Goal: Information Seeking & Learning: Learn about a topic

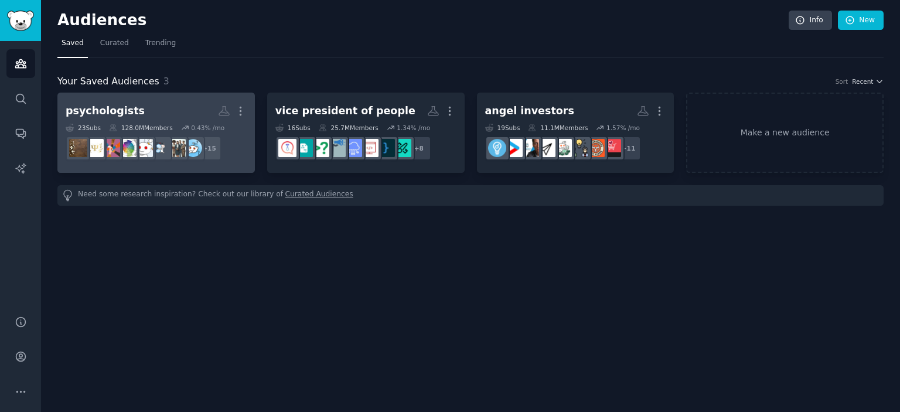
click at [179, 115] on h2 "psychologists Custom Audience More" at bounding box center [156, 111] width 181 height 21
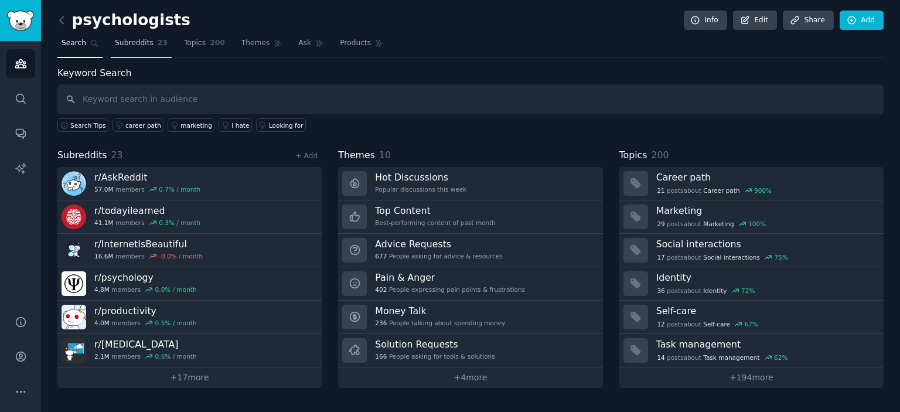
click at [135, 49] on link "Subreddits 23" at bounding box center [141, 46] width 61 height 24
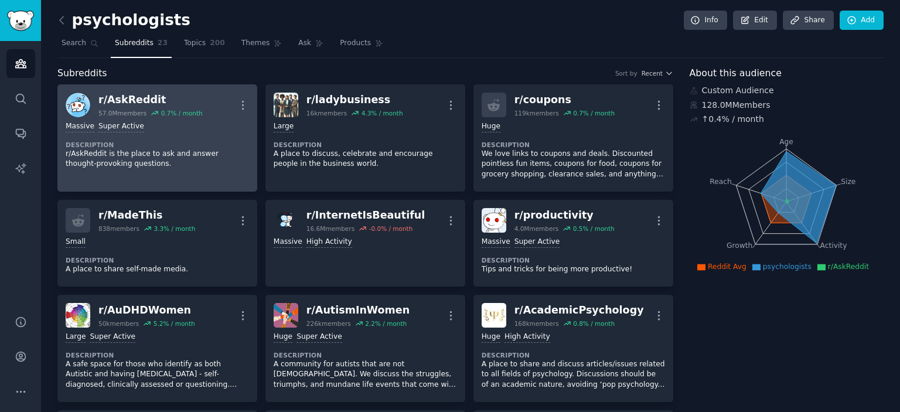
click at [161, 110] on div "0.7 % / month" at bounding box center [182, 113] width 42 height 8
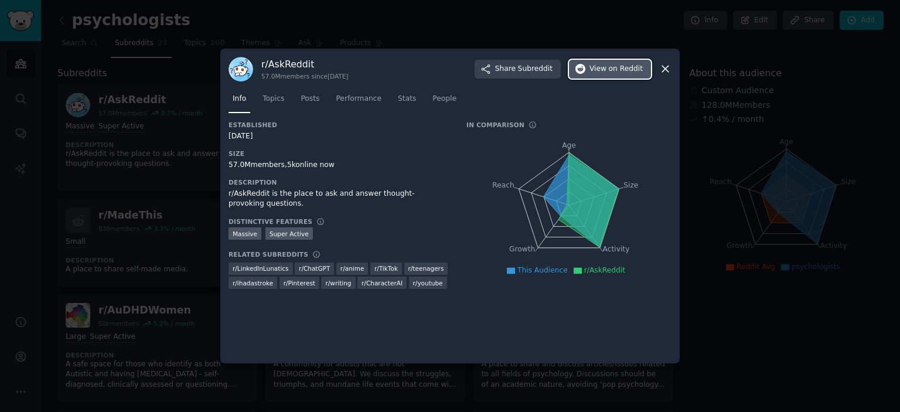
click at [604, 71] on span "View on Reddit" at bounding box center [616, 69] width 53 height 11
click at [778, 219] on div at bounding box center [450, 206] width 900 height 412
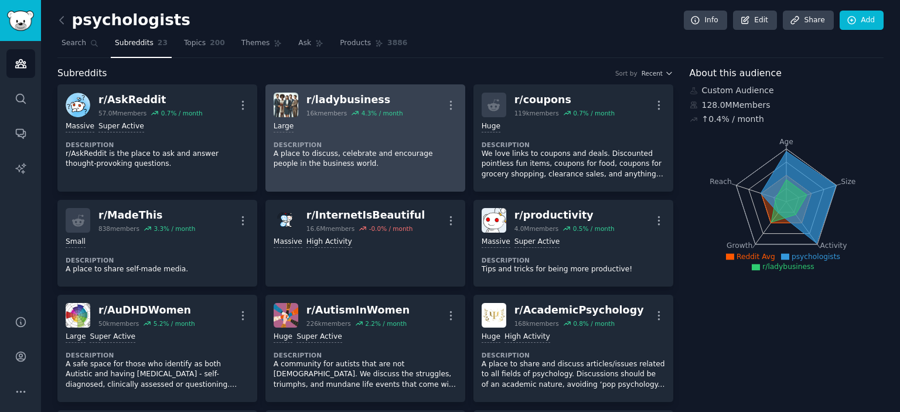
click at [295, 132] on div "Large Description A place to discuss, celebrate and encourage people in the bus…" at bounding box center [365, 145] width 183 height 56
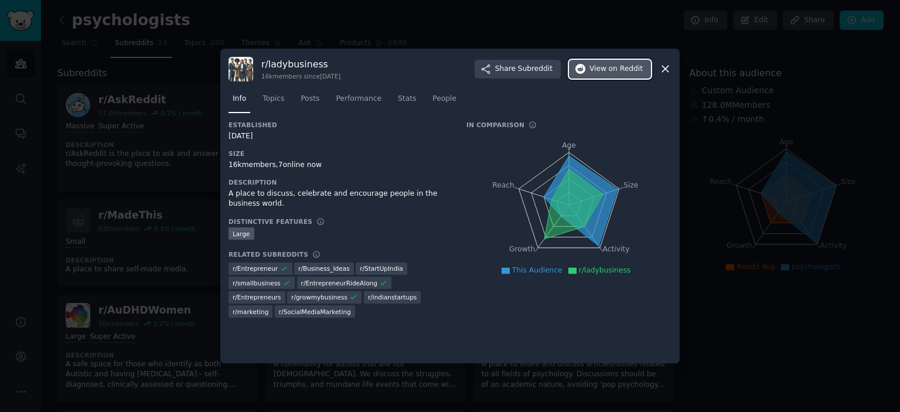
click at [600, 71] on span "View on Reddit" at bounding box center [616, 69] width 53 height 11
click at [796, 208] on div at bounding box center [450, 206] width 900 height 412
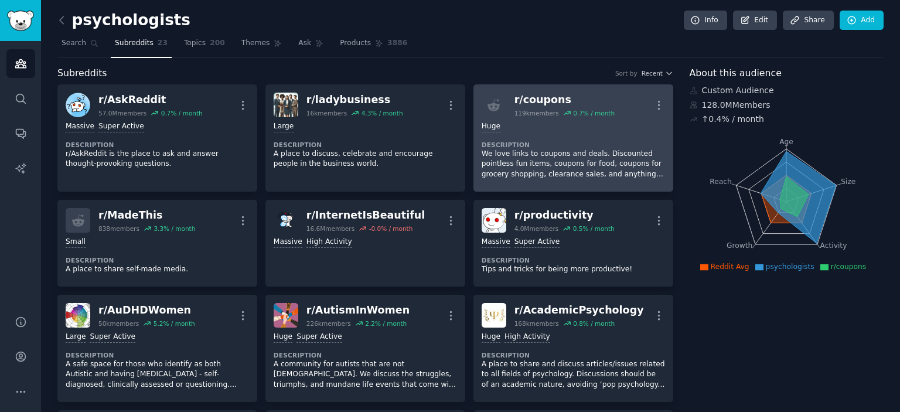
click at [539, 155] on p "We love links to coupons and deals. Discounted pointless fun items, coupons for…" at bounding box center [573, 164] width 183 height 31
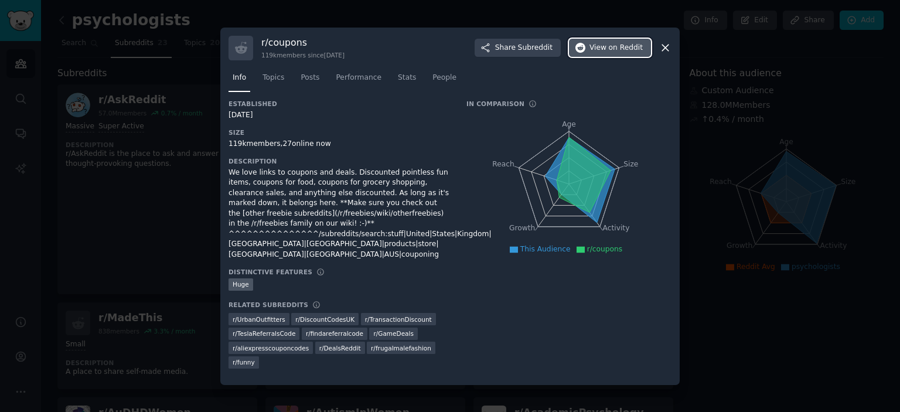
click at [596, 53] on span "View on Reddit" at bounding box center [616, 48] width 53 height 11
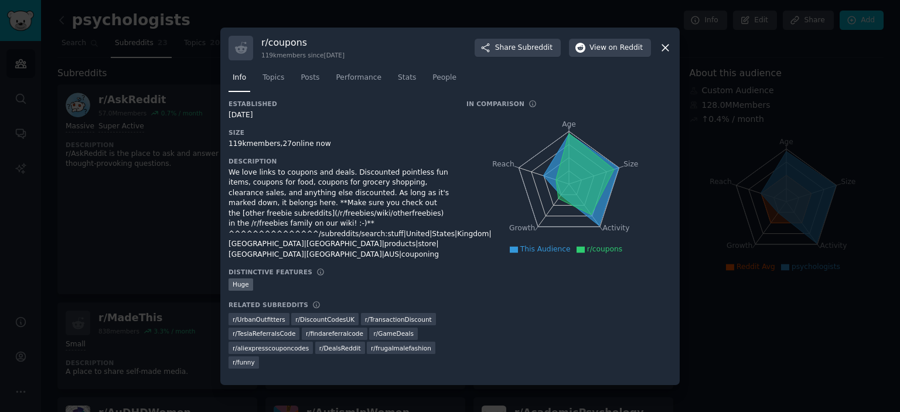
click at [733, 192] on div at bounding box center [450, 206] width 900 height 412
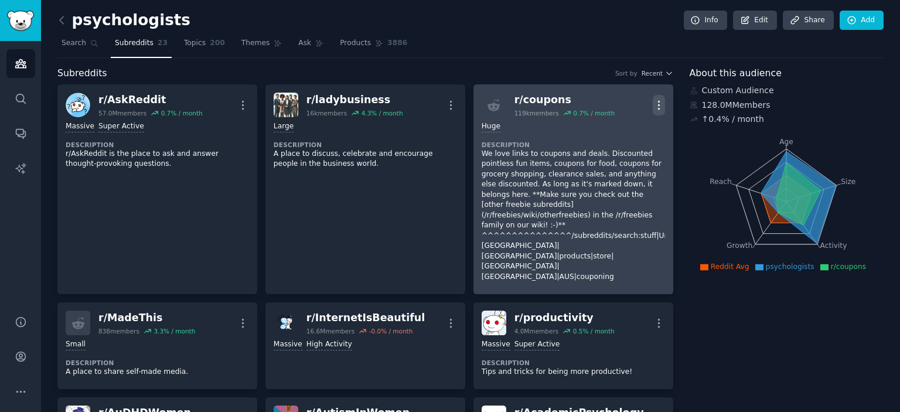
click at [655, 103] on icon "button" at bounding box center [659, 105] width 12 height 12
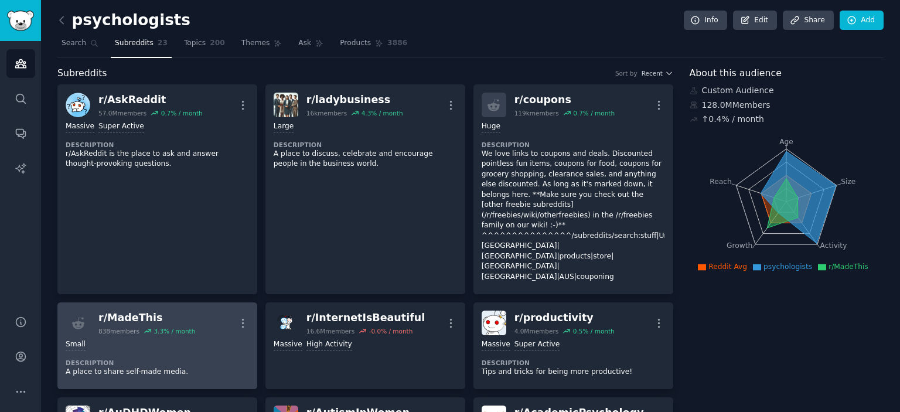
click at [147, 339] on div "Small" at bounding box center [157, 344] width 183 height 11
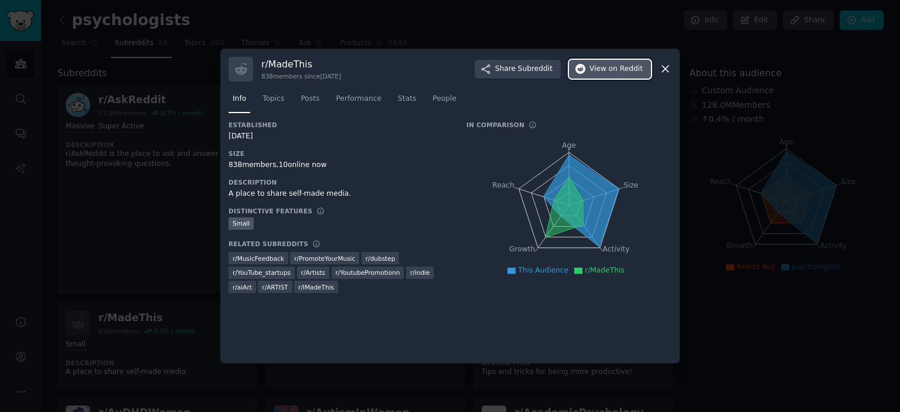
click at [620, 68] on span "on Reddit" at bounding box center [626, 69] width 34 height 11
click at [778, 185] on div at bounding box center [450, 206] width 900 height 412
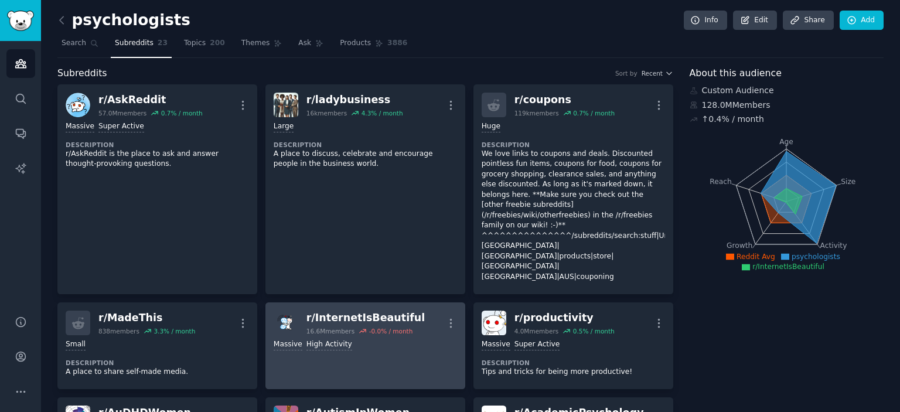
click at [349, 327] on div "16.6M members" at bounding box center [330, 331] width 48 height 8
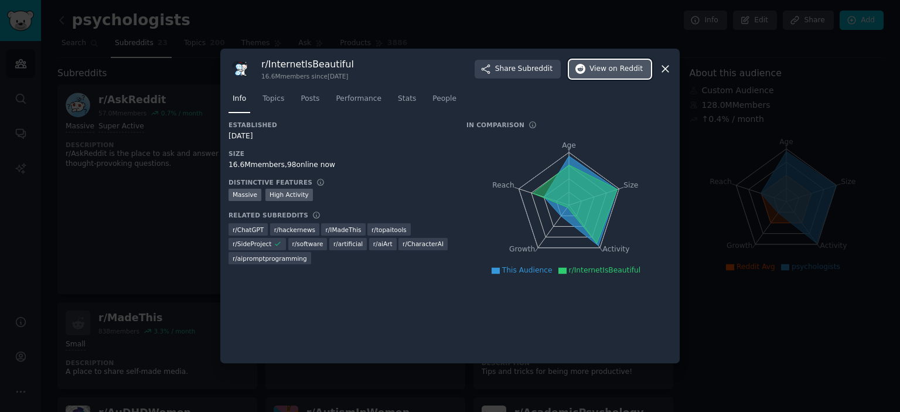
click at [615, 73] on span "on Reddit" at bounding box center [626, 69] width 34 height 11
click at [797, 223] on div at bounding box center [450, 206] width 900 height 412
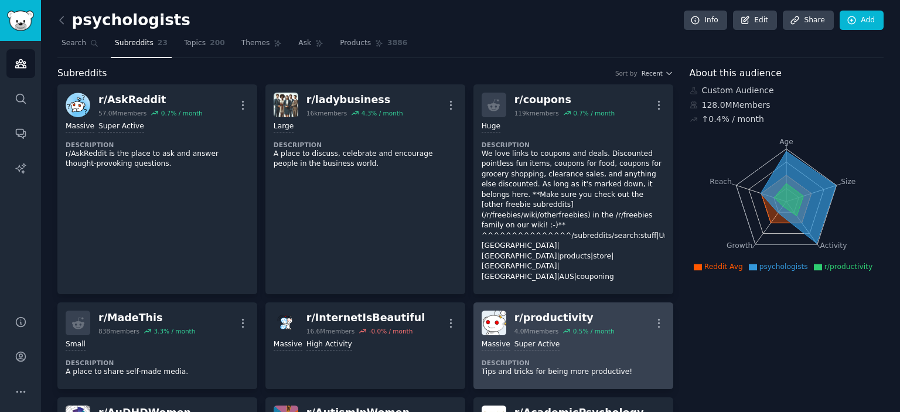
click at [567, 327] on div "0.5 % / month" at bounding box center [589, 331] width 52 height 8
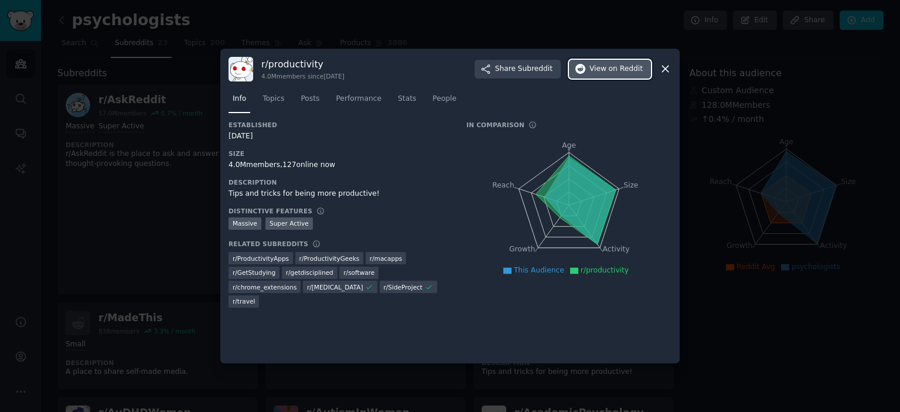
click at [617, 69] on span "on Reddit" at bounding box center [626, 69] width 34 height 11
click at [716, 213] on div at bounding box center [450, 206] width 900 height 412
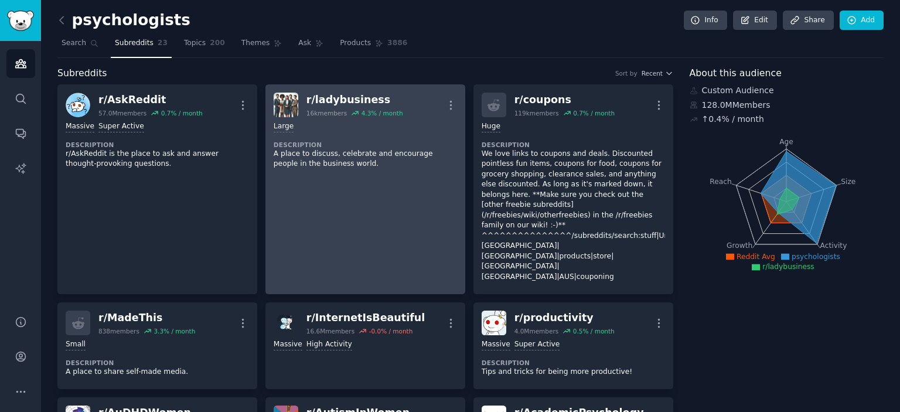
scroll to position [59, 0]
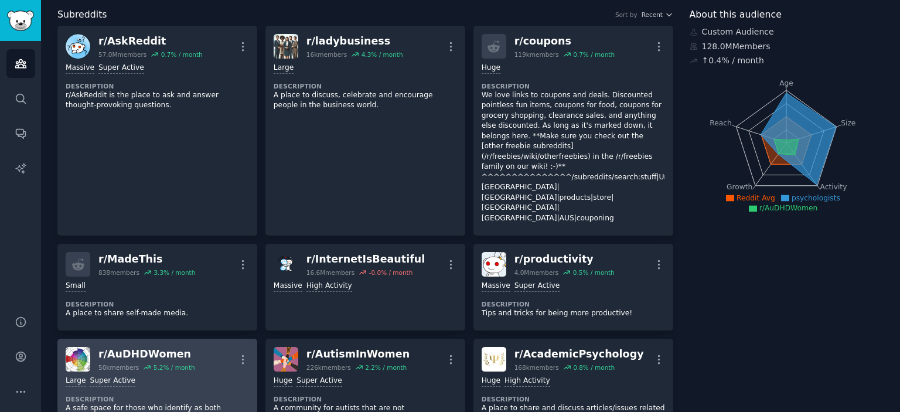
click at [105, 372] on div ">= 95th percentile for submissions / day Large Super Active Description A safe …" at bounding box center [157, 405] width 183 height 66
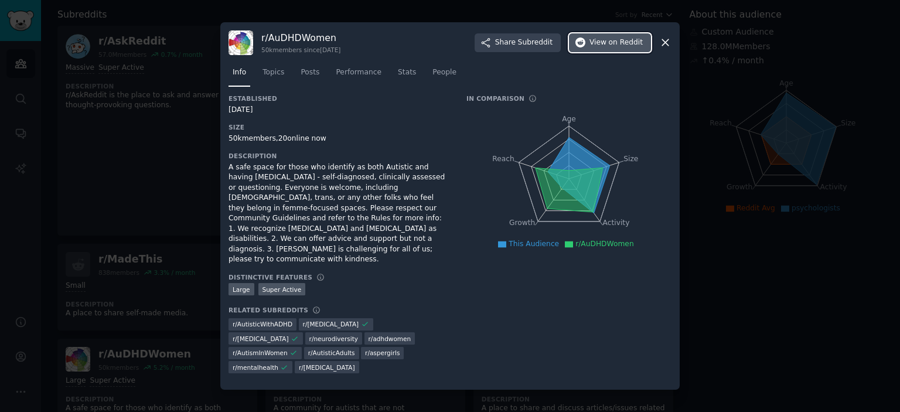
click at [604, 48] on span "View on Reddit" at bounding box center [616, 43] width 53 height 11
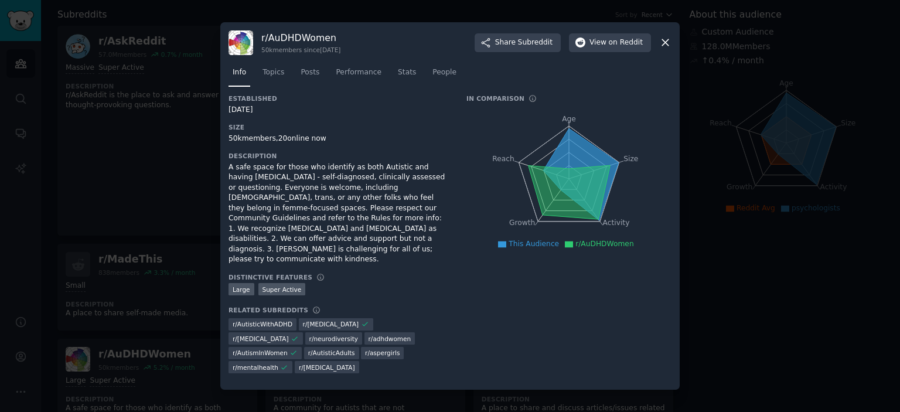
click at [764, 211] on div at bounding box center [450, 206] width 900 height 412
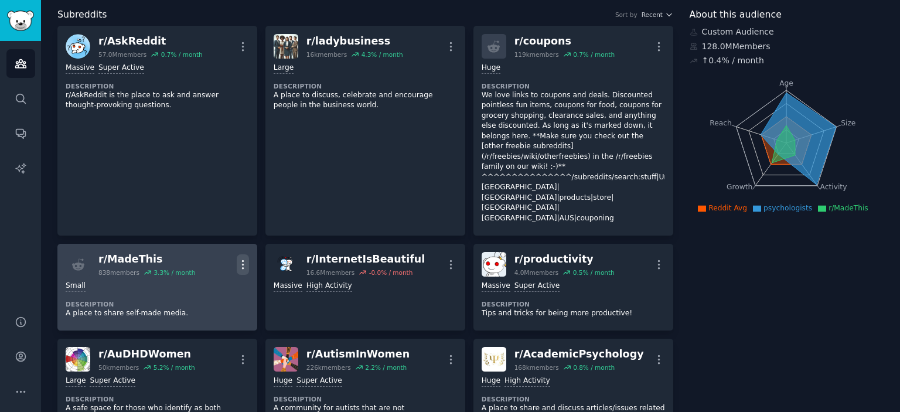
click at [241, 254] on button "More" at bounding box center [243, 264] width 12 height 21
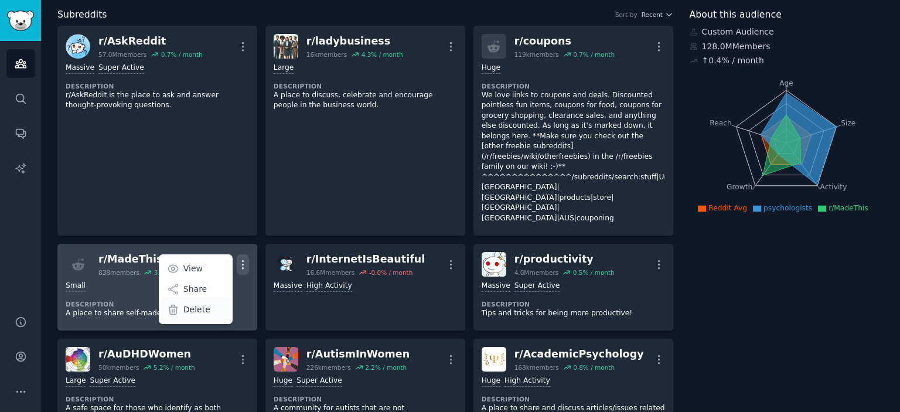
click at [214, 297] on div "Delete" at bounding box center [196, 309] width 70 height 25
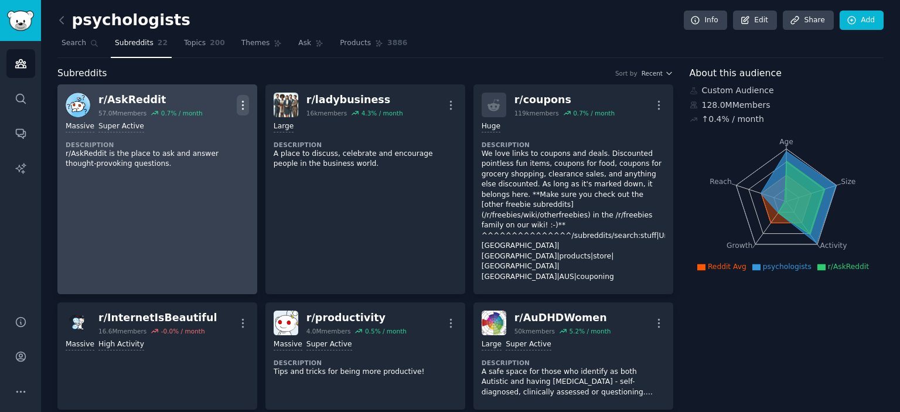
click at [244, 95] on button "More" at bounding box center [243, 105] width 12 height 21
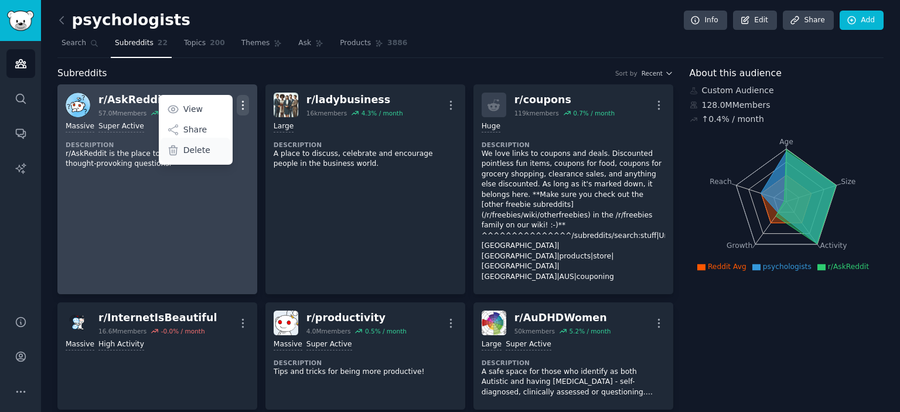
click at [213, 150] on div "Delete" at bounding box center [196, 150] width 70 height 25
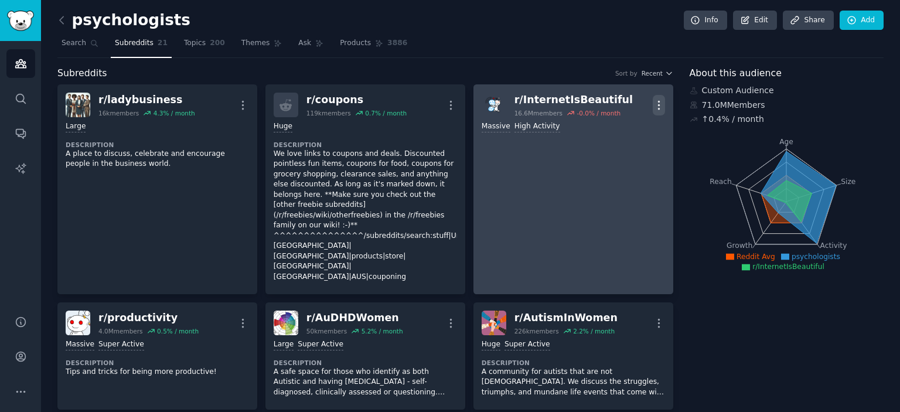
click at [656, 99] on icon "button" at bounding box center [659, 105] width 12 height 12
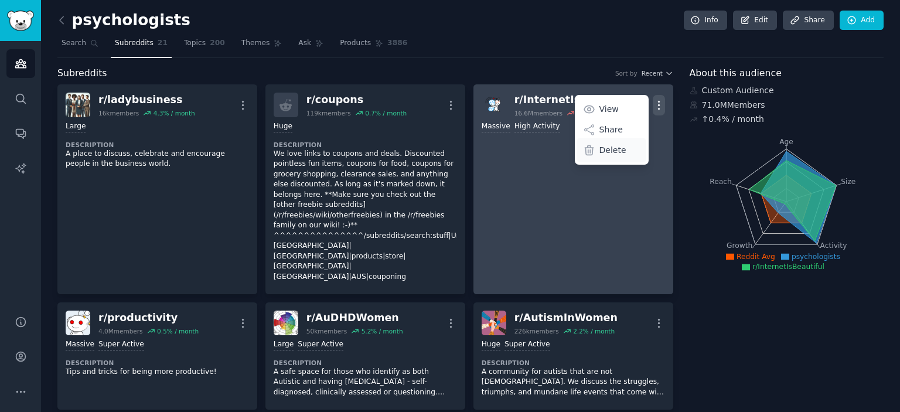
click at [607, 147] on p "Delete" at bounding box center [613, 150] width 27 height 12
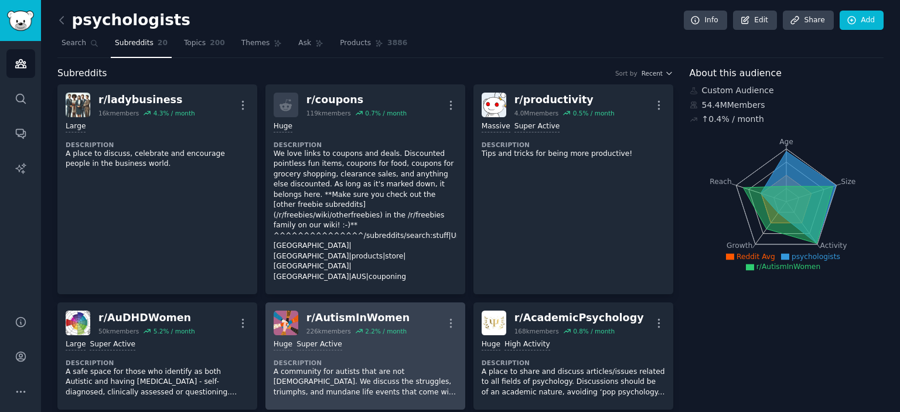
click at [311, 335] on div "Huge Super Active Description A community for autists that are not [DEMOGRAPHIC…" at bounding box center [365, 368] width 183 height 66
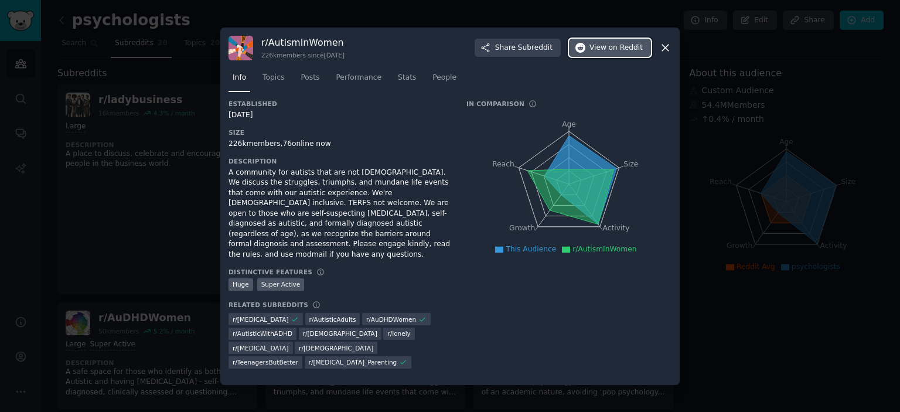
click at [619, 53] on span "on Reddit" at bounding box center [626, 48] width 34 height 11
click at [663, 188] on icon "Age Size Activity Growth Reach" at bounding box center [568, 184] width 205 height 148
click at [600, 195] on icon at bounding box center [571, 196] width 90 height 57
click at [130, 160] on div at bounding box center [450, 206] width 900 height 412
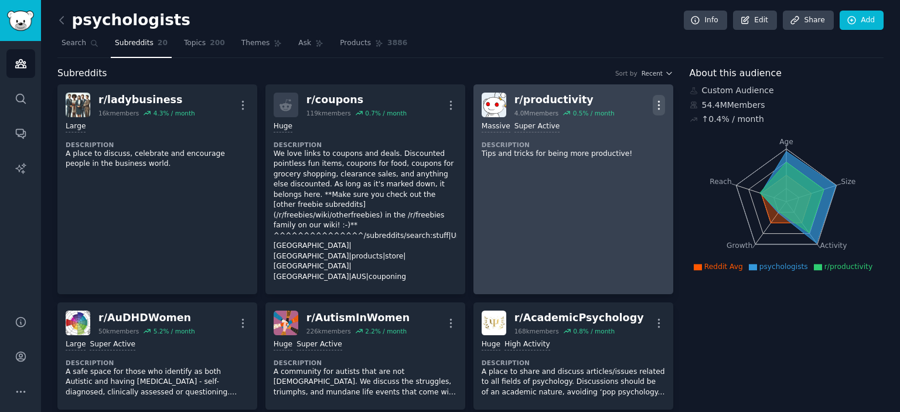
click at [653, 103] on icon "button" at bounding box center [659, 105] width 12 height 12
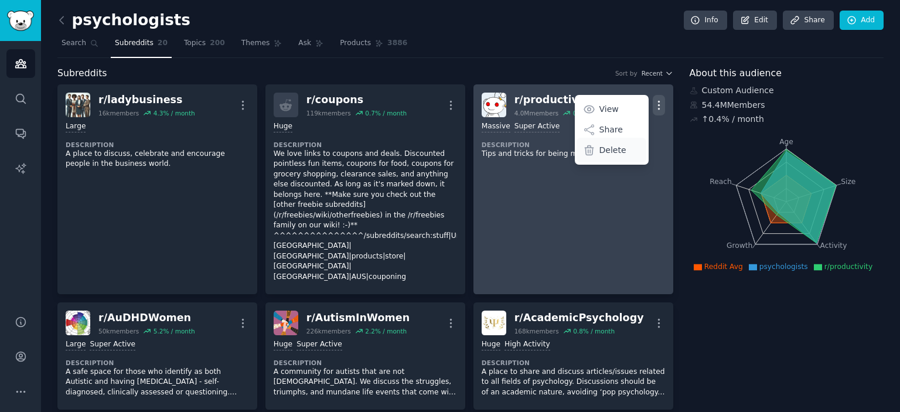
click at [615, 154] on p "Delete" at bounding box center [613, 150] width 27 height 12
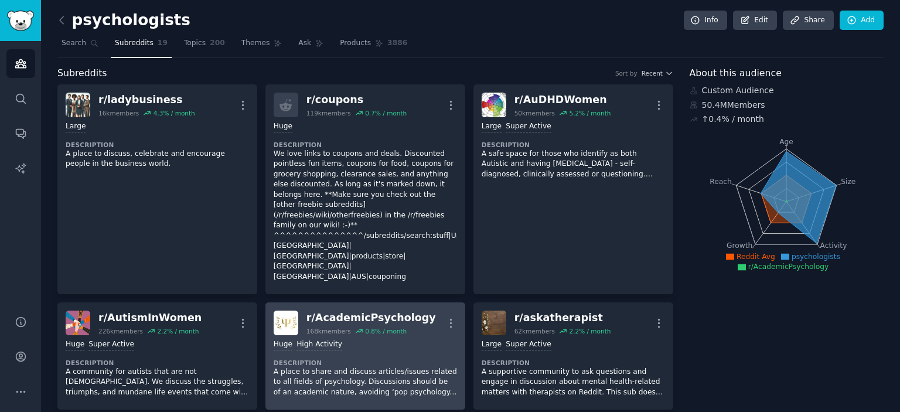
click at [363, 339] on div "Huge High Activity" at bounding box center [365, 344] width 183 height 11
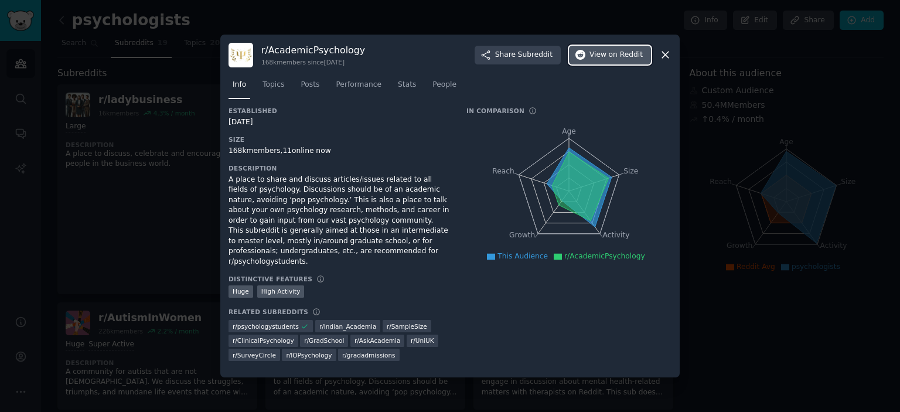
click at [618, 60] on span "on Reddit" at bounding box center [626, 55] width 34 height 11
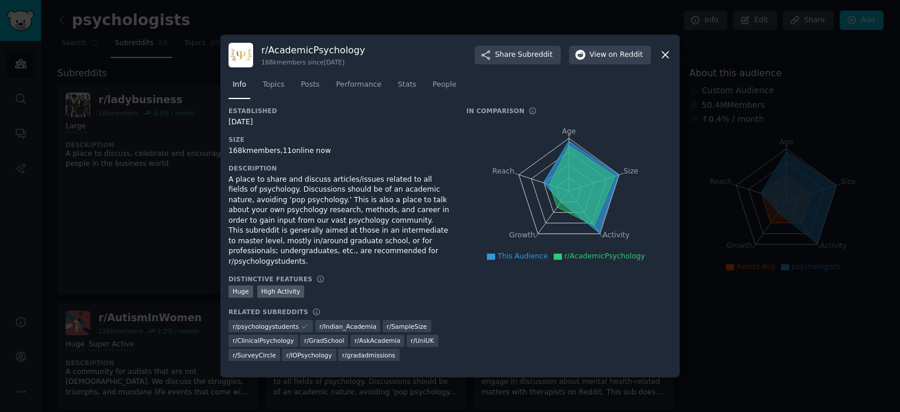
click at [885, 164] on div at bounding box center [450, 206] width 900 height 412
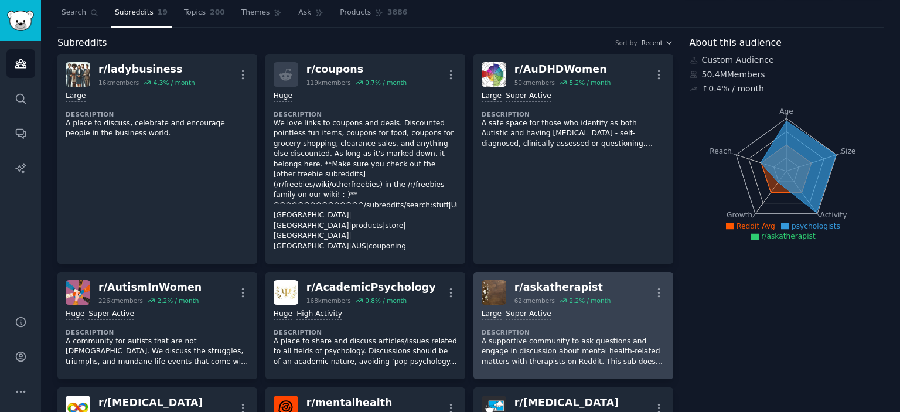
scroll to position [59, 0]
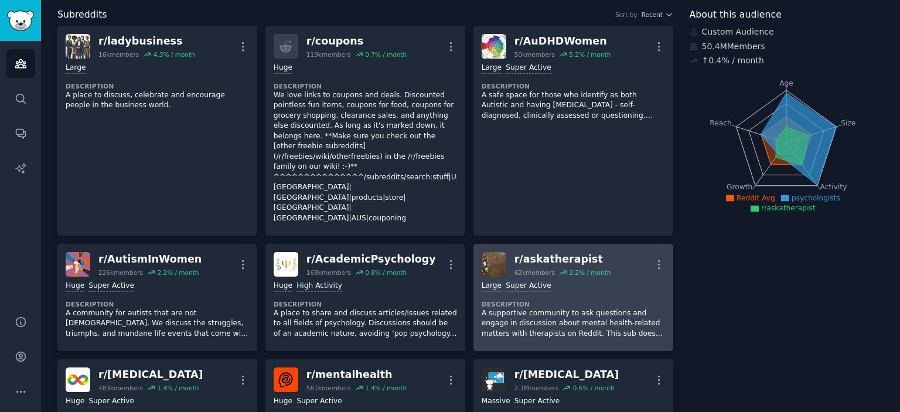
click at [577, 281] on div "Large Super Active" at bounding box center [573, 286] width 183 height 11
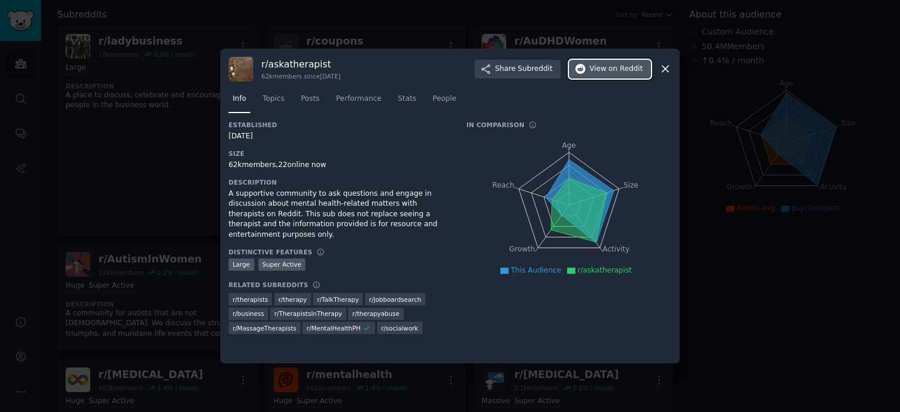
click at [608, 70] on span "View on Reddit" at bounding box center [616, 69] width 53 height 11
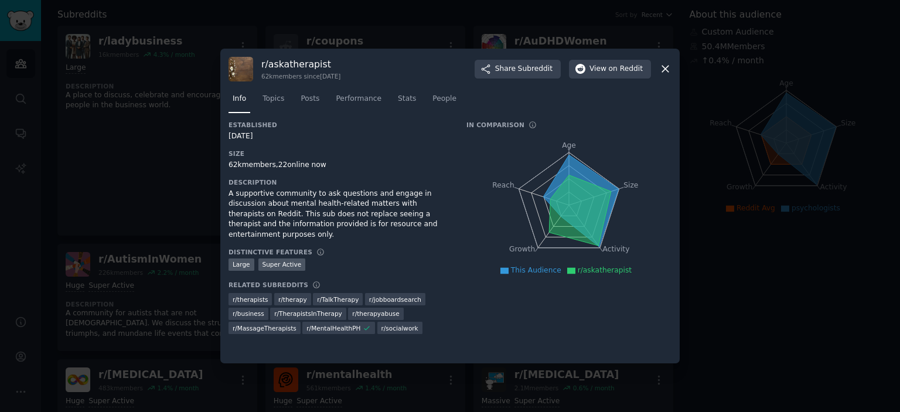
click at [122, 182] on div at bounding box center [450, 206] width 900 height 412
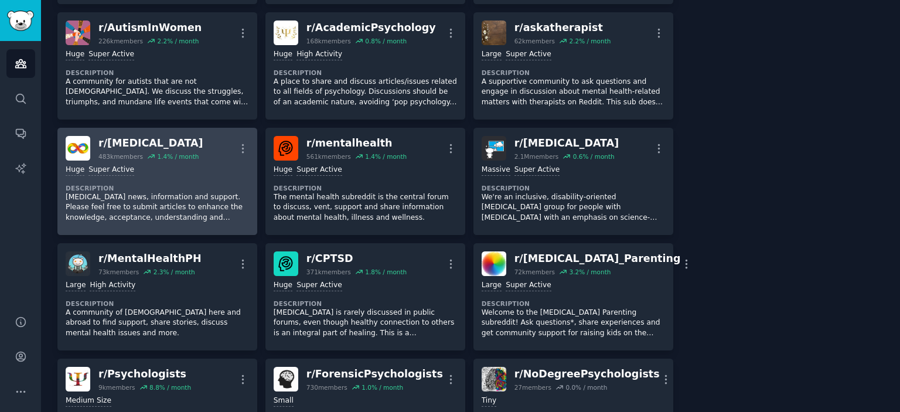
scroll to position [293, 0]
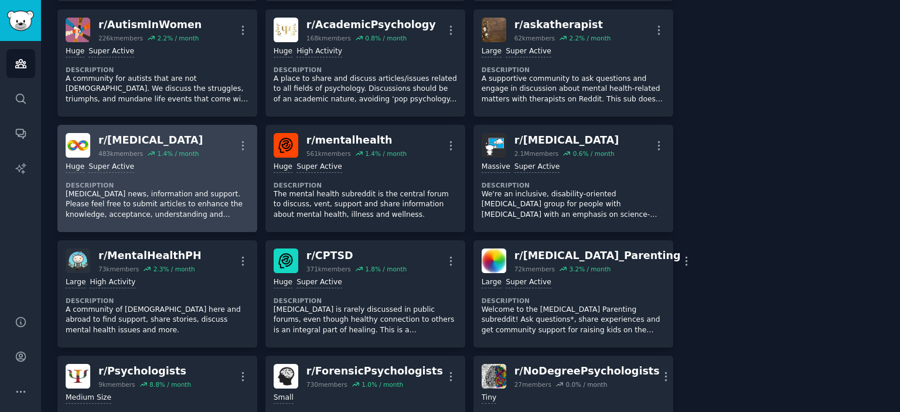
click at [155, 181] on dt "Description" at bounding box center [157, 185] width 183 height 8
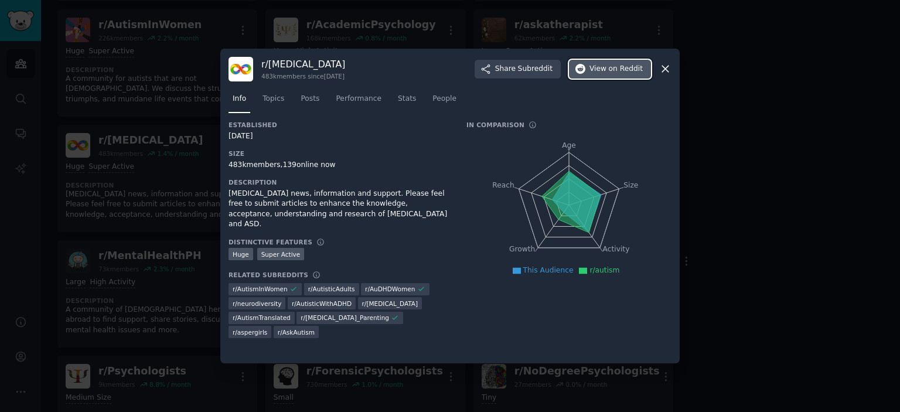
click at [604, 66] on span "View on Reddit" at bounding box center [616, 69] width 53 height 11
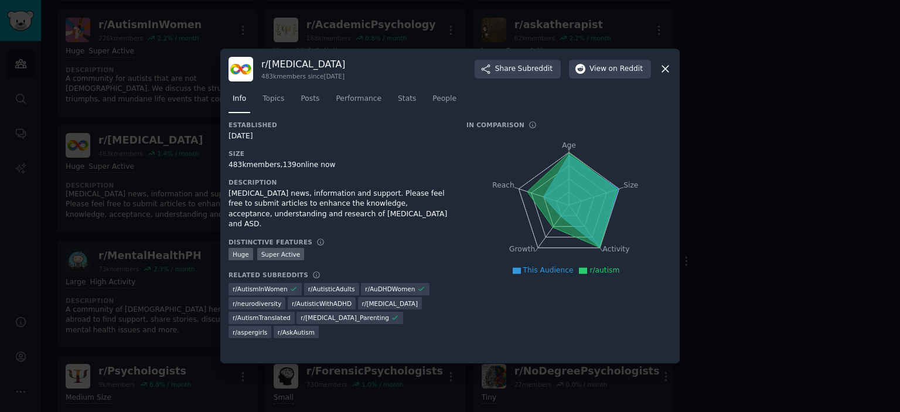
click at [796, 234] on div at bounding box center [450, 206] width 900 height 412
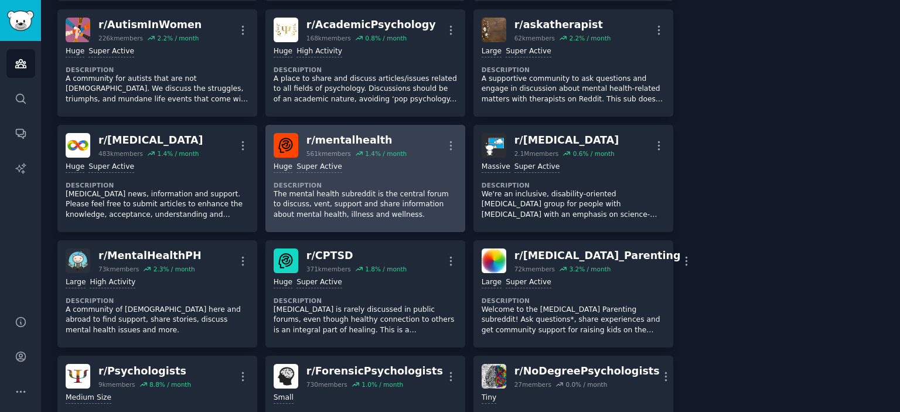
click at [378, 189] on p "The mental health subreddit is the central forum to discuss, vent, support and …" at bounding box center [365, 204] width 183 height 31
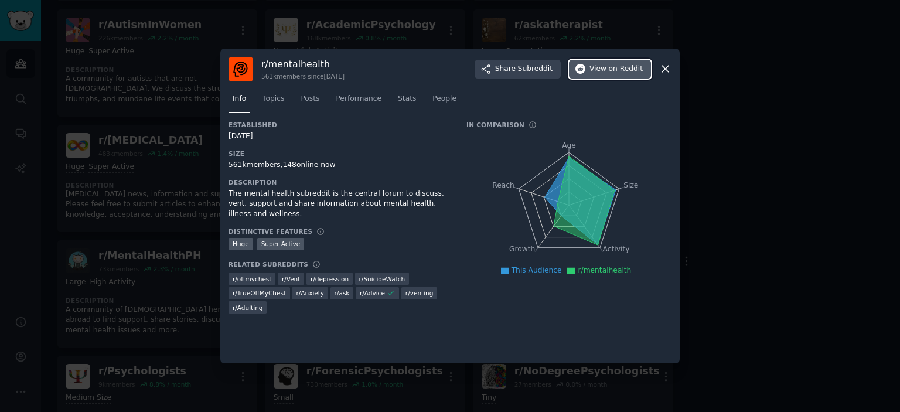
click at [605, 70] on span "View on Reddit" at bounding box center [616, 69] width 53 height 11
click at [731, 190] on div at bounding box center [450, 206] width 900 height 412
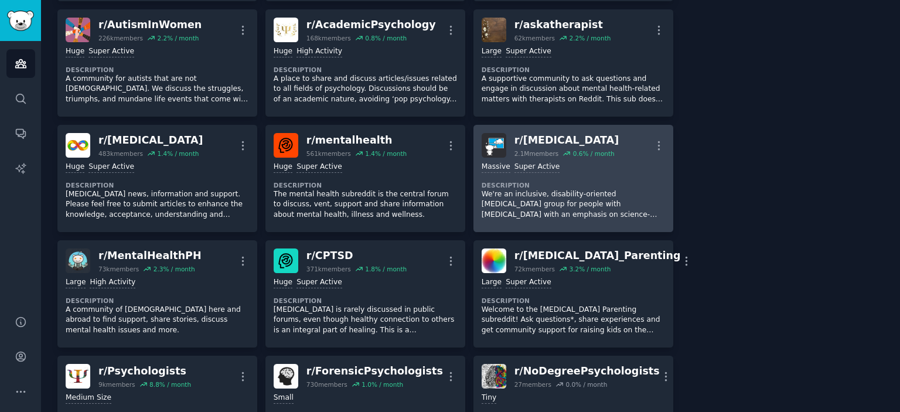
click at [585, 162] on div "Massive Super Active" at bounding box center [573, 167] width 183 height 11
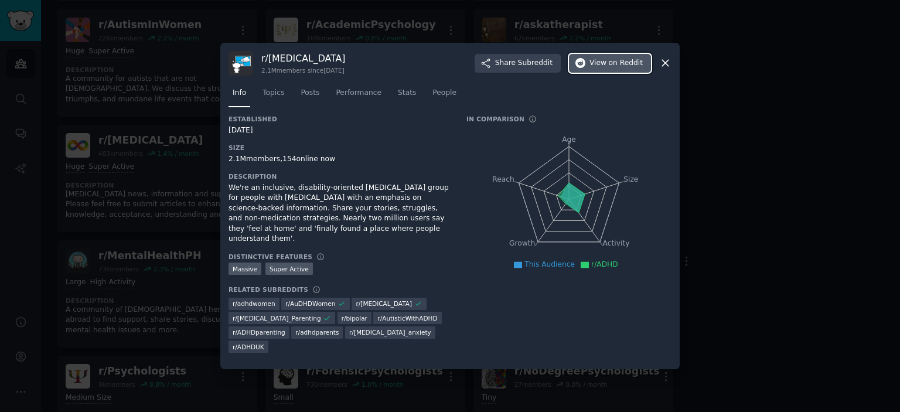
click at [609, 69] on span "View on Reddit" at bounding box center [616, 63] width 53 height 11
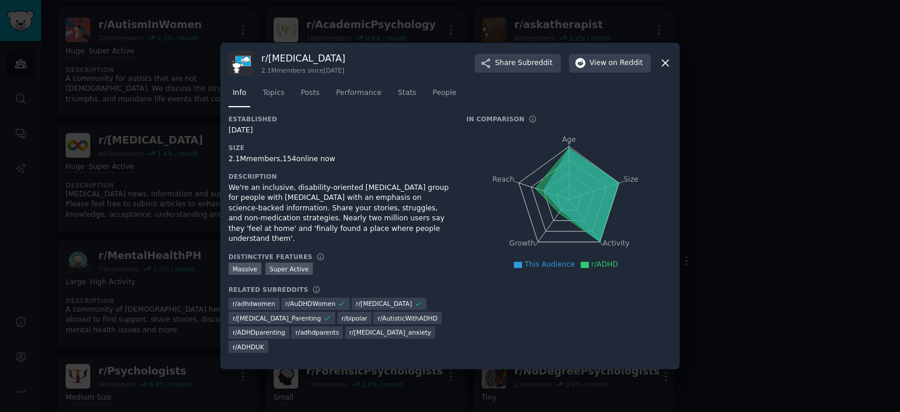
click at [151, 170] on div at bounding box center [450, 206] width 900 height 412
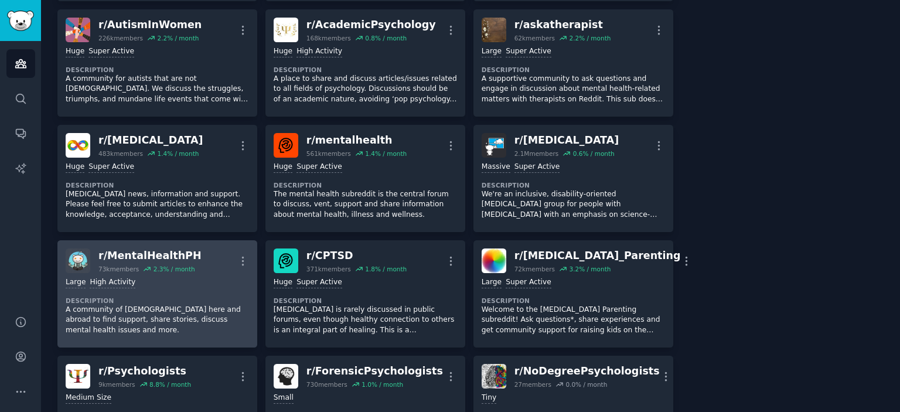
click at [136, 265] on div "73k members" at bounding box center [118, 269] width 40 height 8
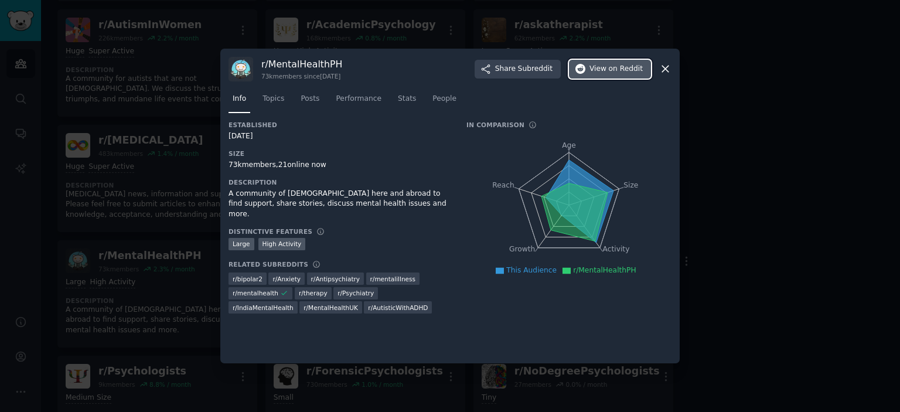
click at [600, 70] on span "View on Reddit" at bounding box center [616, 69] width 53 height 11
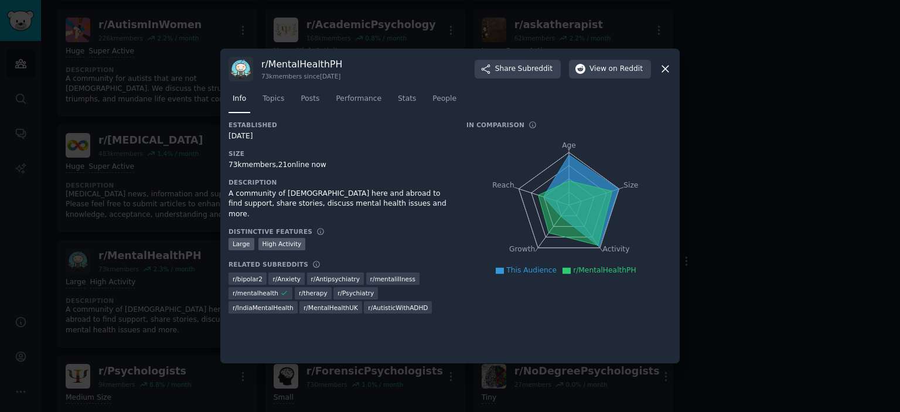
drag, startPoint x: 721, startPoint y: 260, endPoint x: 722, endPoint y: 267, distance: 7.1
click at [722, 260] on div at bounding box center [450, 206] width 900 height 412
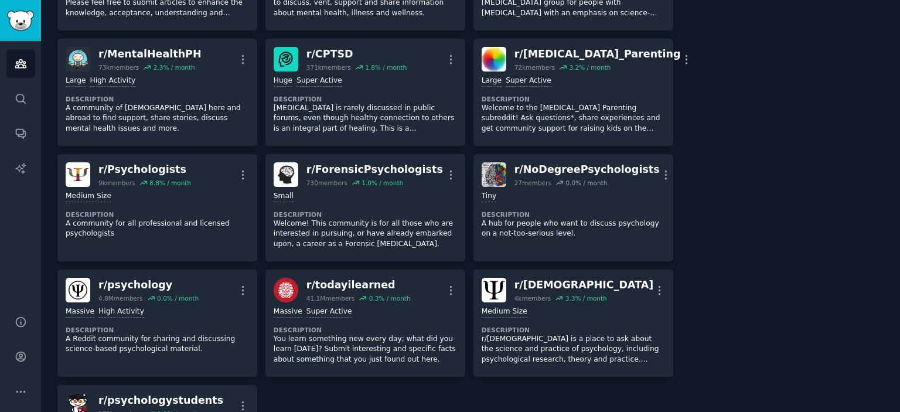
scroll to position [469, 0]
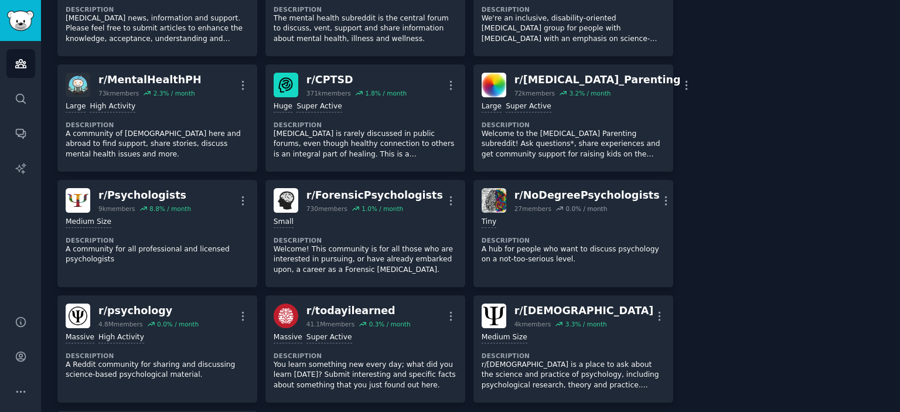
click at [900, 203] on main "psychologists Info Edit Share Add Search Subreddits 19 Topics 200 Themes Ask Pr…" at bounding box center [470, 206] width 859 height 412
click at [900, 202] on main "psychologists Info Edit Share Add Search Subreddits 19 Topics 200 Themes Ask Pr…" at bounding box center [470, 206] width 859 height 412
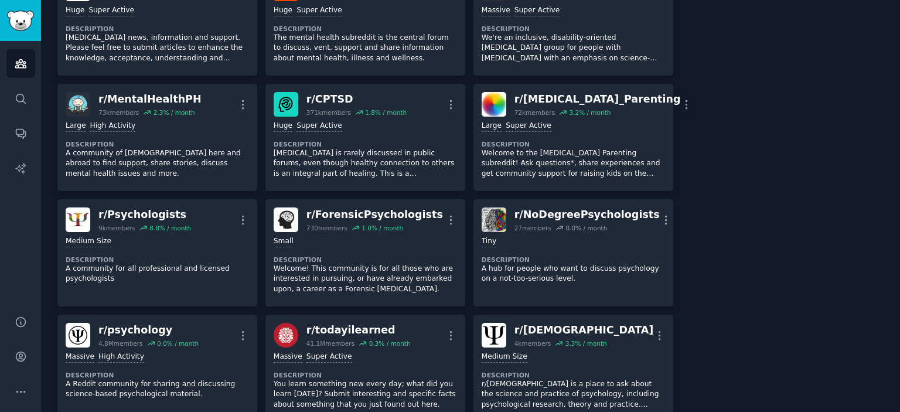
scroll to position [424, 0]
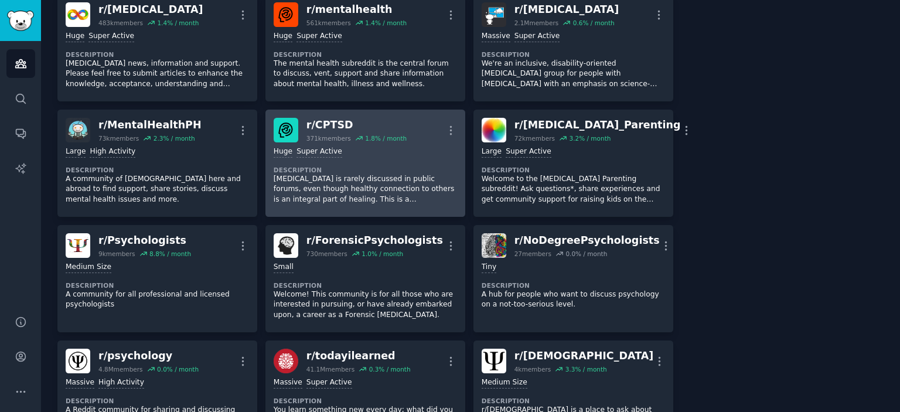
click at [329, 174] on p "[MEDICAL_DATA] is rarely discussed in public forums, even though healthy connec…" at bounding box center [365, 189] width 183 height 31
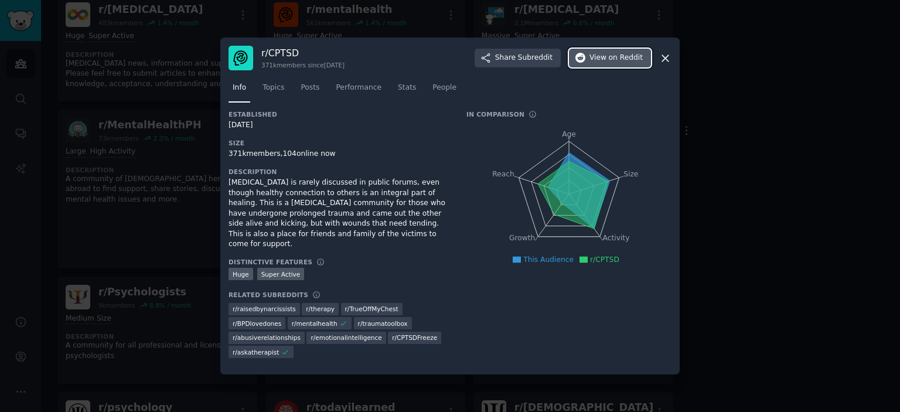
click at [600, 63] on span "View on Reddit" at bounding box center [616, 58] width 53 height 11
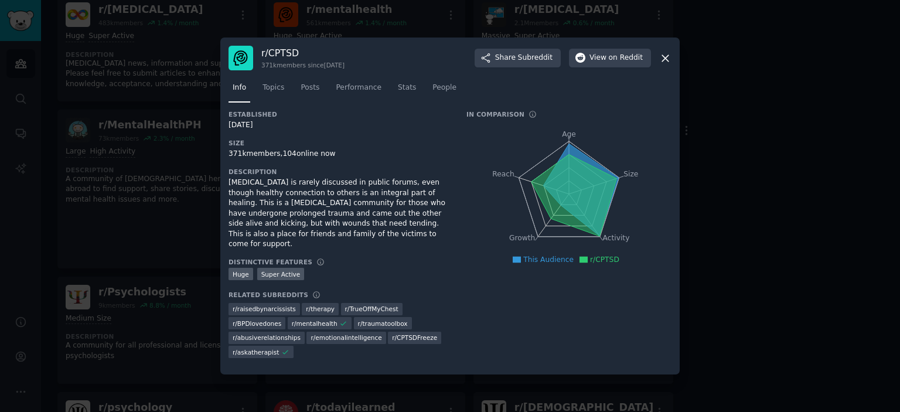
click at [769, 164] on div at bounding box center [450, 206] width 900 height 412
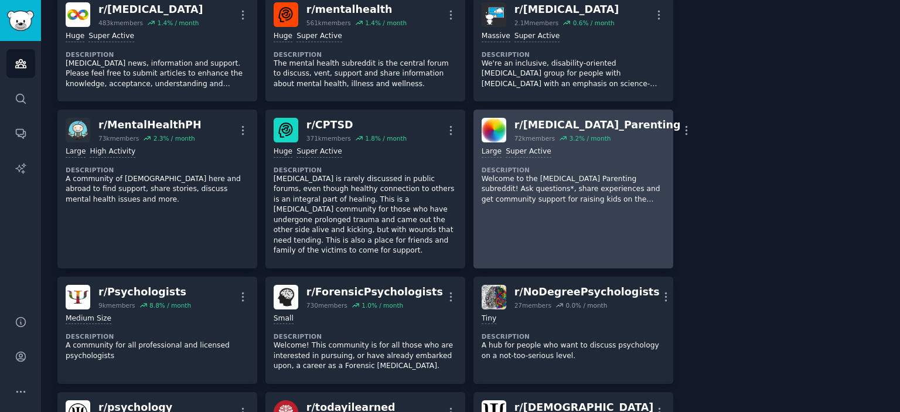
click at [602, 166] on dt "Description" at bounding box center [573, 170] width 183 height 8
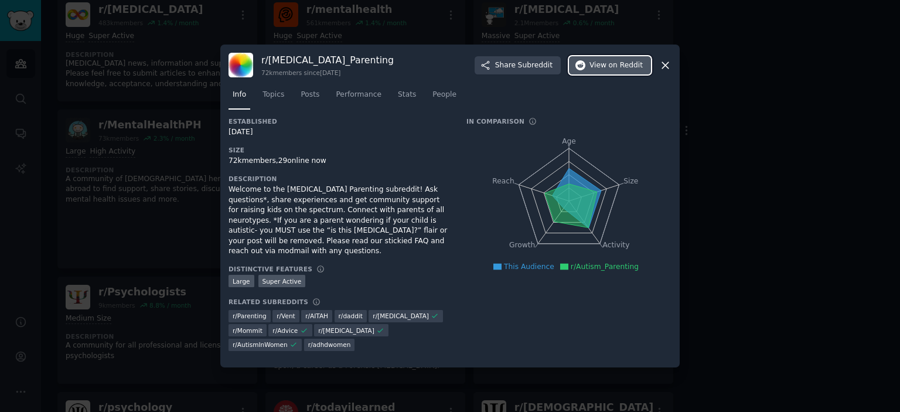
click at [605, 71] on span "View on Reddit" at bounding box center [616, 65] width 53 height 11
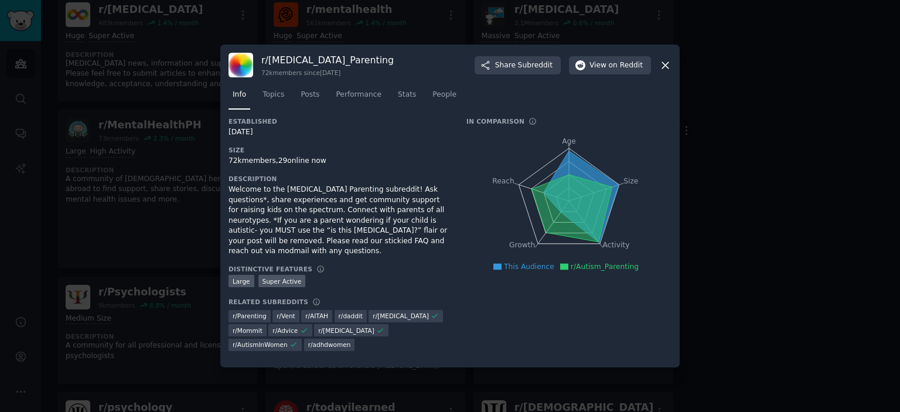
drag, startPoint x: 790, startPoint y: 188, endPoint x: 663, endPoint y: 187, distance: 126.6
click at [791, 188] on div at bounding box center [450, 206] width 900 height 412
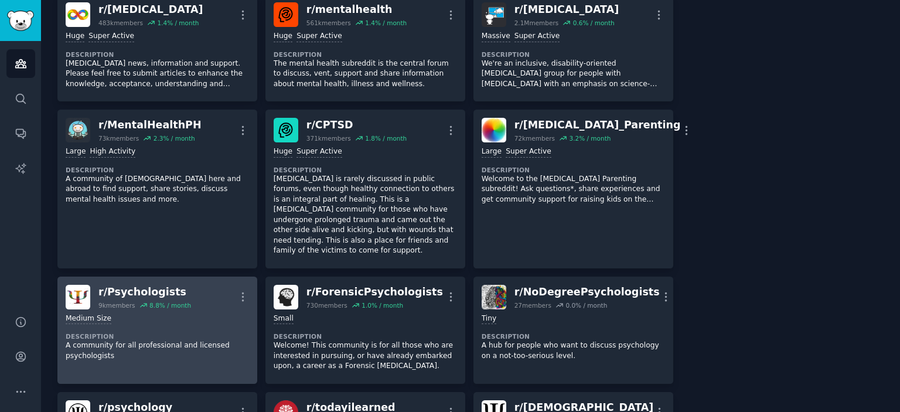
click at [134, 314] on div "Medium Size" at bounding box center [157, 319] width 183 height 11
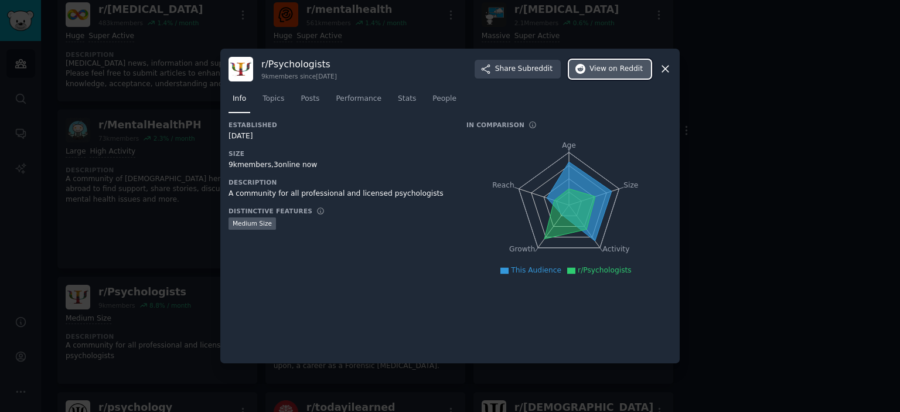
click at [629, 68] on span "on Reddit" at bounding box center [626, 69] width 34 height 11
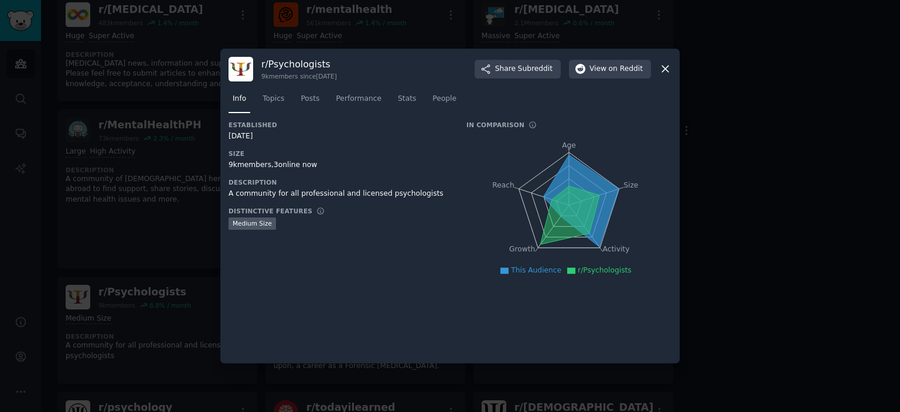
click at [762, 212] on div at bounding box center [450, 206] width 900 height 412
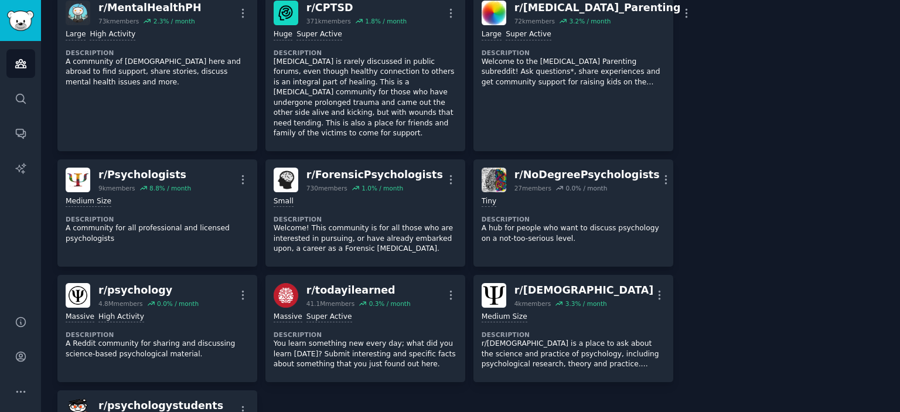
scroll to position [600, 0]
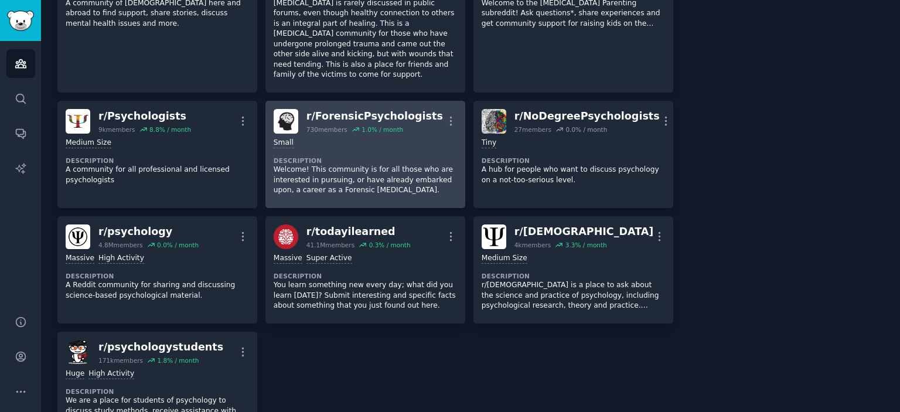
click at [418, 156] on dt "Description" at bounding box center [365, 160] width 183 height 8
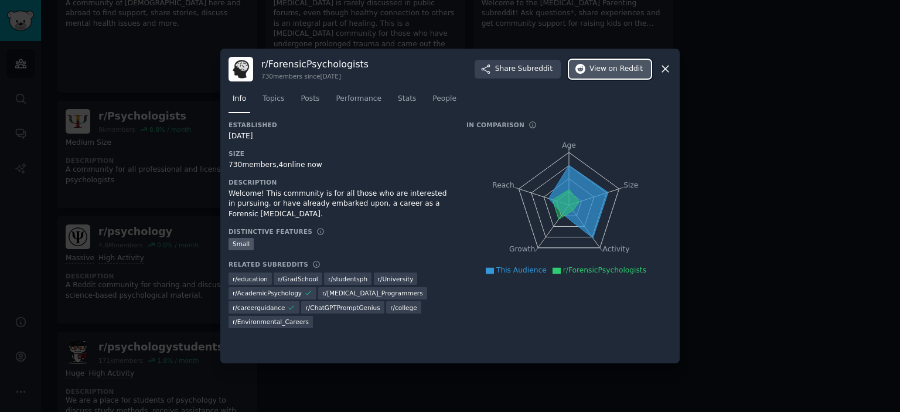
click at [613, 70] on span "on Reddit" at bounding box center [626, 69] width 34 height 11
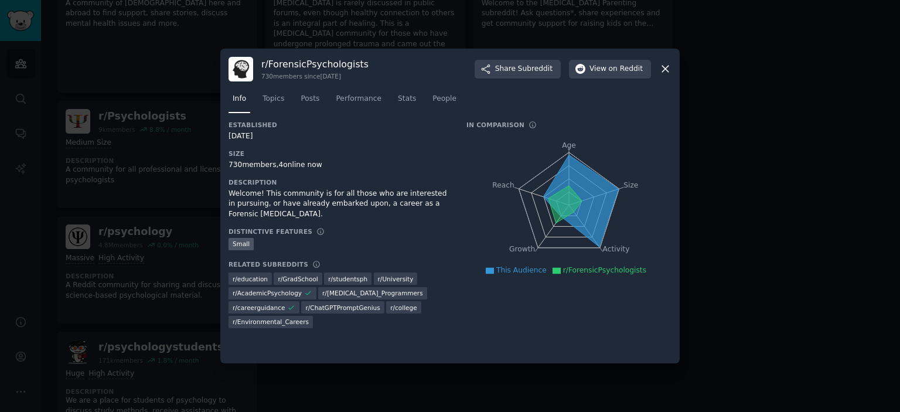
click at [665, 81] on div "Info Topics Posts Performance Stats People" at bounding box center [450, 101] width 443 height 40
click at [720, 128] on div at bounding box center [450, 206] width 900 height 412
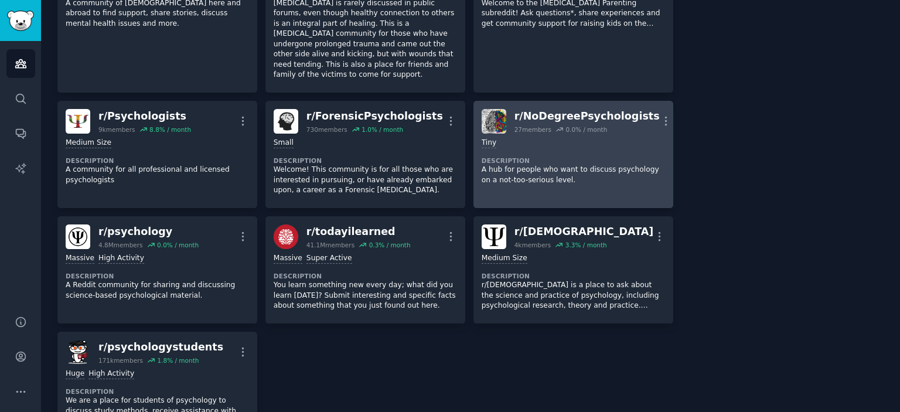
click at [591, 125] on div "0.0 % / month" at bounding box center [587, 129] width 42 height 8
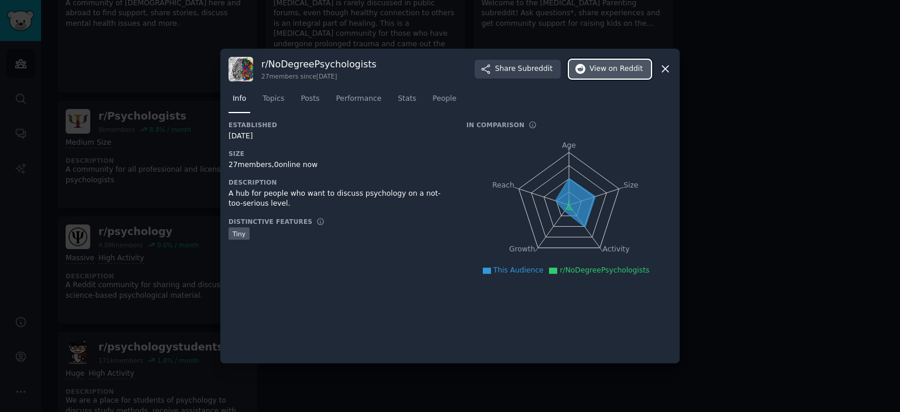
click at [636, 63] on button "View on Reddit" at bounding box center [610, 69] width 82 height 19
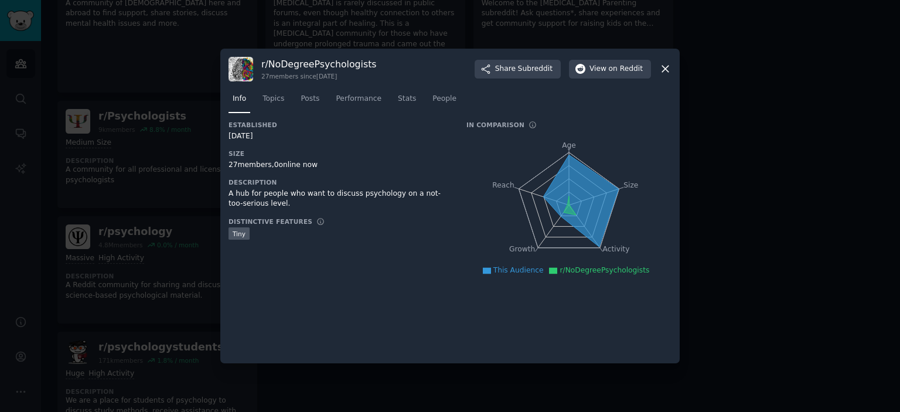
click at [764, 138] on div at bounding box center [450, 206] width 900 height 412
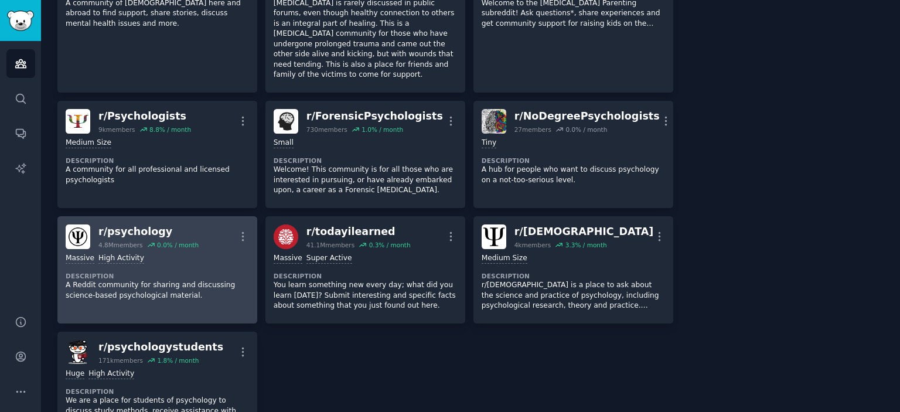
click at [214, 249] on div "Massive High Activity Description A Reddit community for sharing and discussing…" at bounding box center [157, 277] width 183 height 56
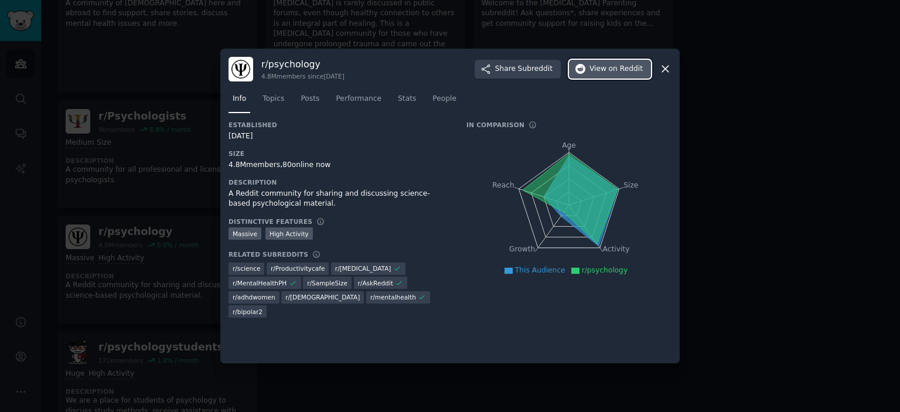
click at [625, 65] on span "on Reddit" at bounding box center [626, 69] width 34 height 11
click at [773, 214] on div at bounding box center [450, 206] width 900 height 412
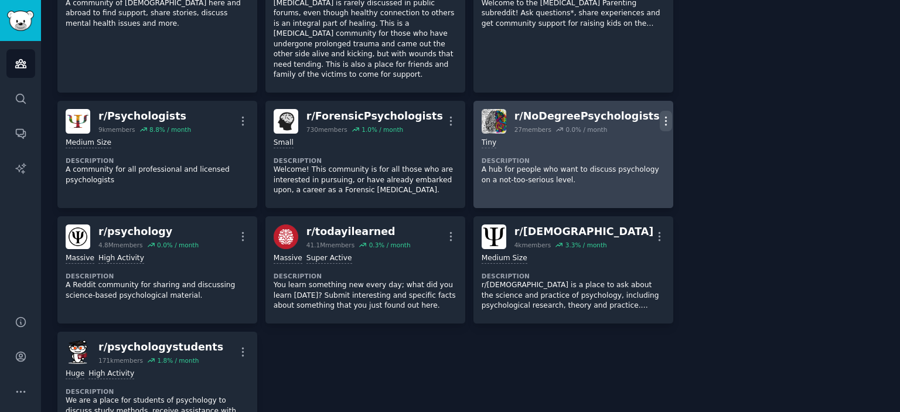
click at [660, 115] on icon "button" at bounding box center [666, 121] width 12 height 12
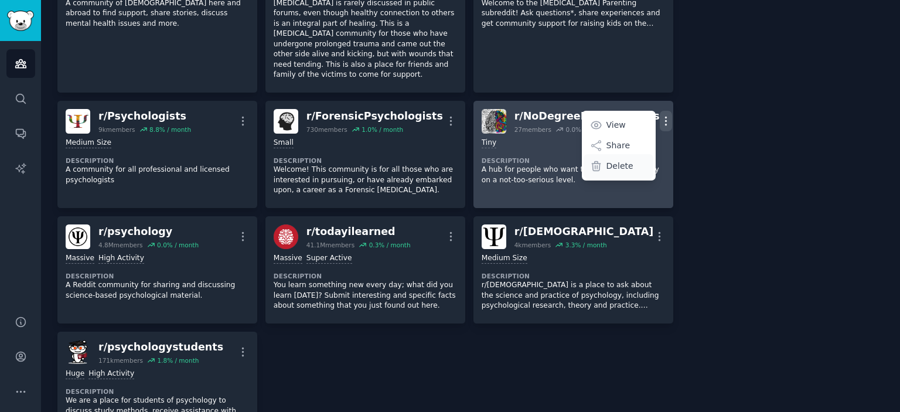
click at [621, 154] on div "Delete" at bounding box center [619, 166] width 70 height 25
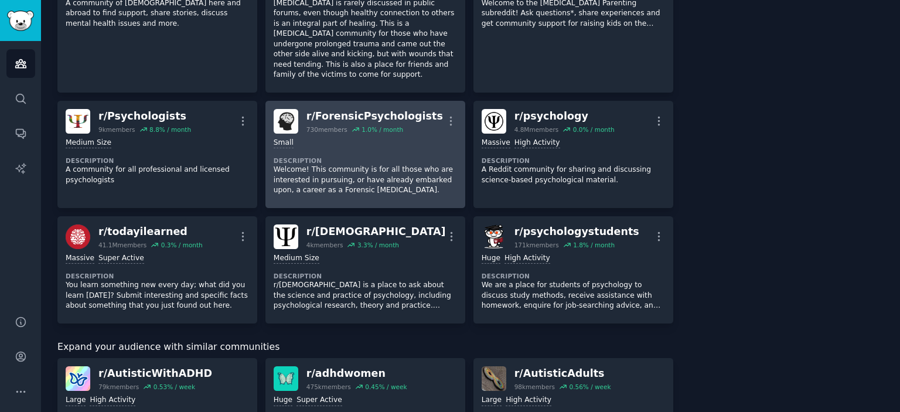
click at [372, 165] on p "Welcome! This community is for all those who are interested in pursuing, or hav…" at bounding box center [365, 180] width 183 height 31
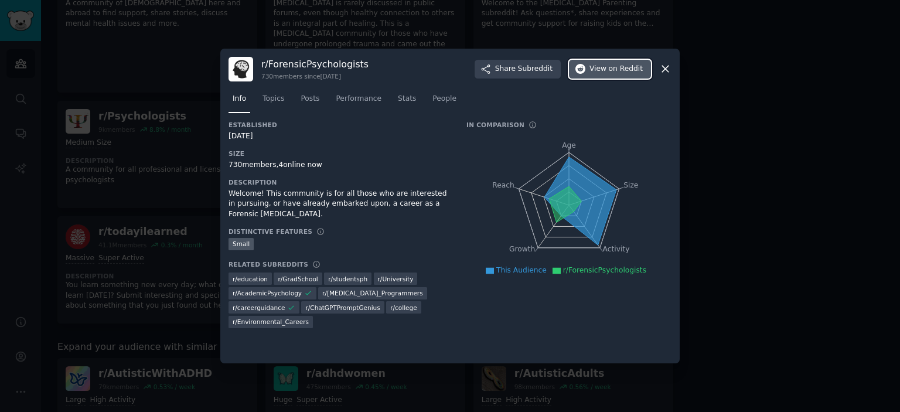
click at [607, 67] on span "View on Reddit" at bounding box center [616, 69] width 53 height 11
click at [723, 137] on div at bounding box center [450, 206] width 900 height 412
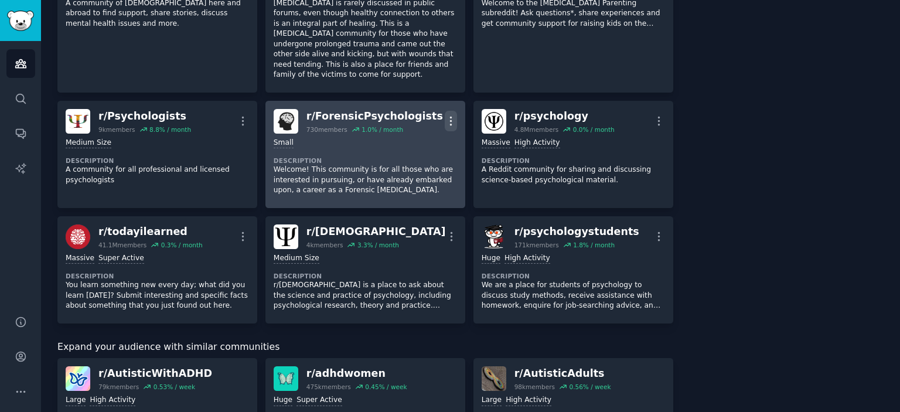
click at [450, 117] on icon "button" at bounding box center [450, 121] width 1 height 8
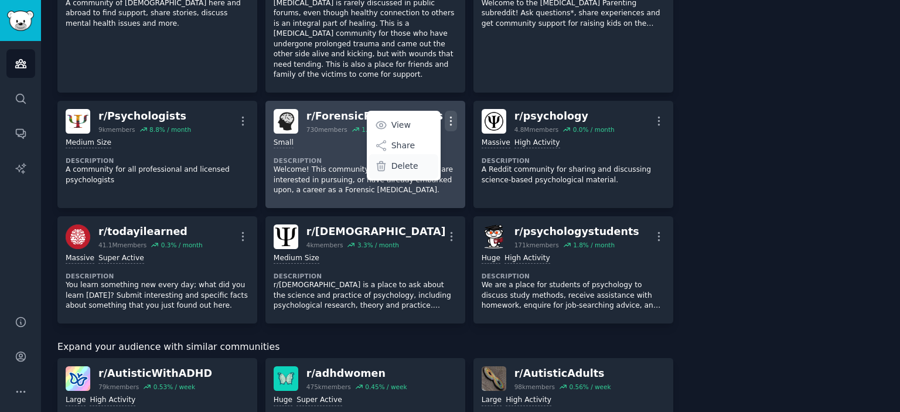
click at [412, 160] on p "Delete" at bounding box center [404, 166] width 27 height 12
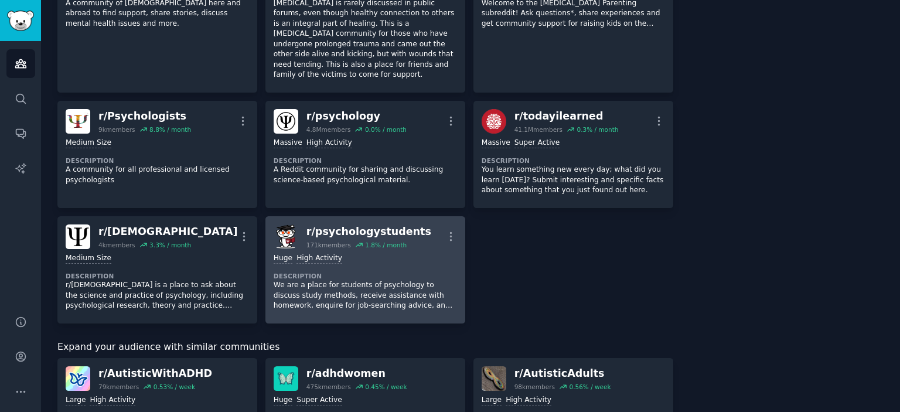
click at [387, 253] on div "Huge High Activity" at bounding box center [365, 258] width 183 height 11
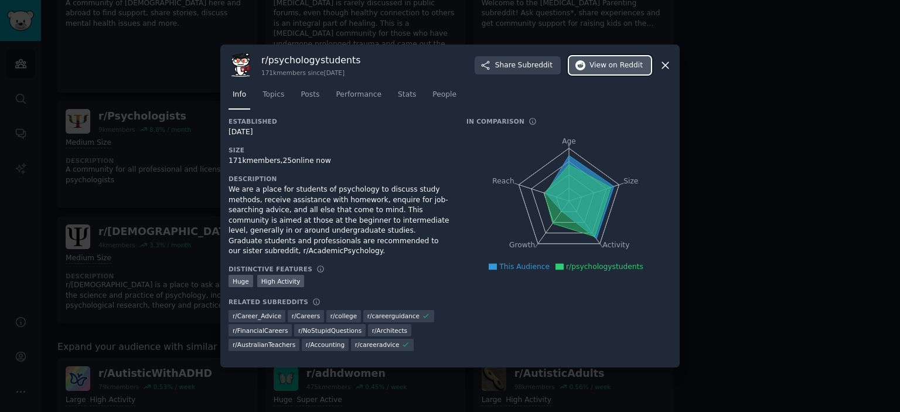
click at [592, 69] on button "View on Reddit" at bounding box center [610, 65] width 82 height 19
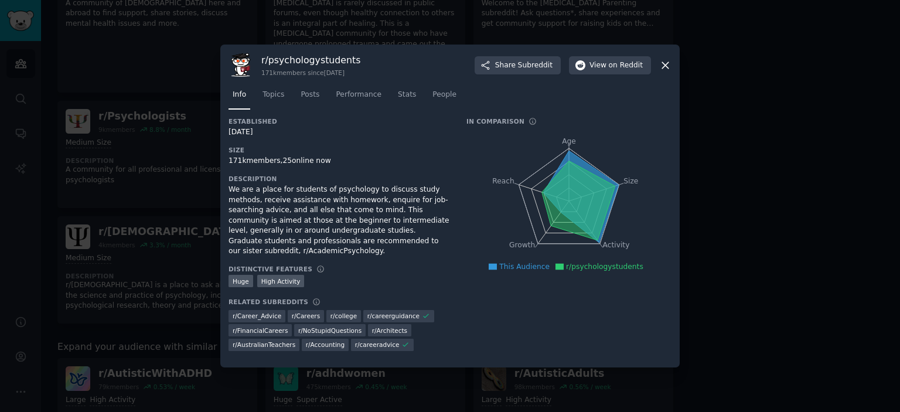
click at [762, 239] on div at bounding box center [450, 206] width 900 height 412
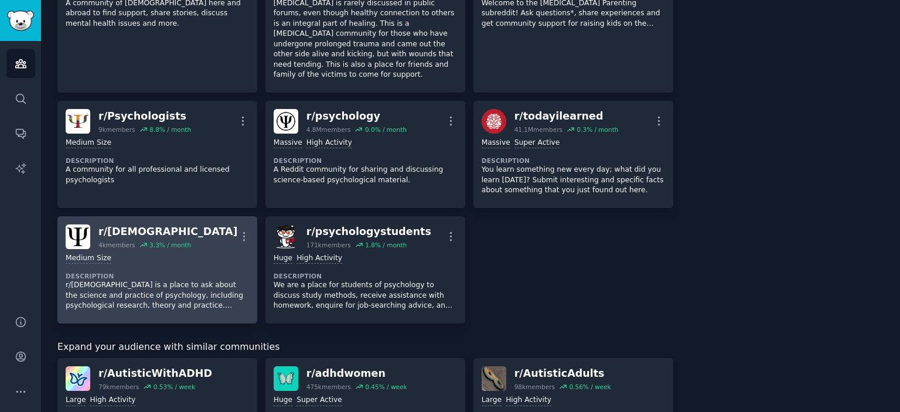
click at [196, 249] on div "Medium Size Description r/askpsychologists is a place to ask about the science …" at bounding box center [157, 282] width 183 height 66
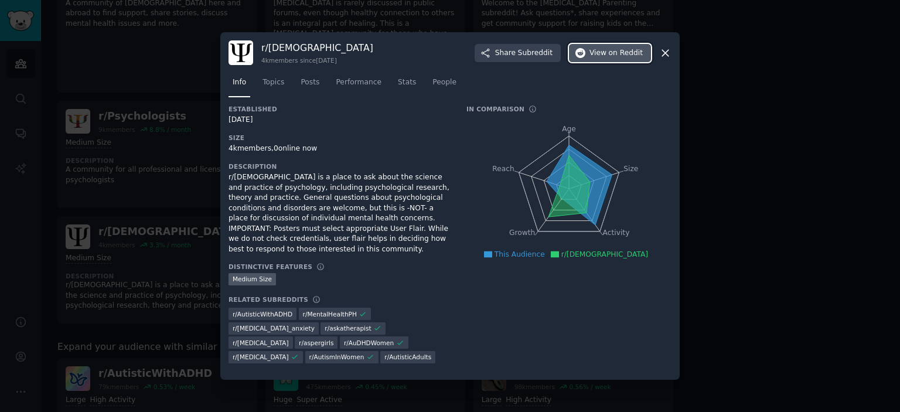
click at [614, 59] on span "on Reddit" at bounding box center [626, 53] width 34 height 11
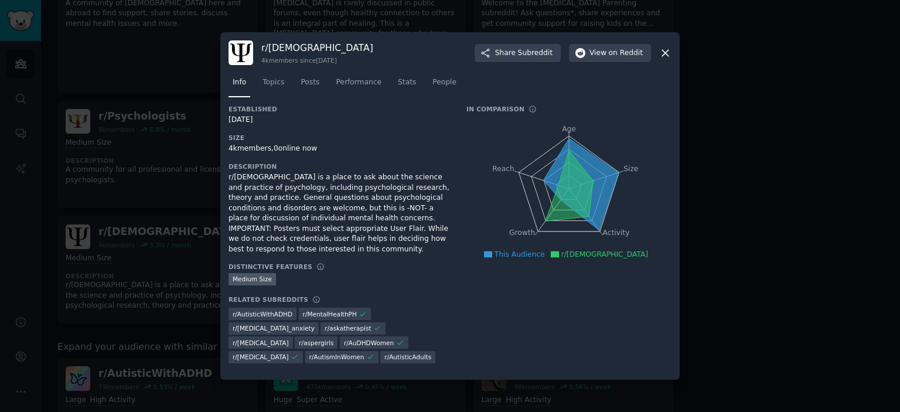
drag, startPoint x: 771, startPoint y: 178, endPoint x: 584, endPoint y: 213, distance: 190.1
click at [771, 180] on div at bounding box center [450, 206] width 900 height 412
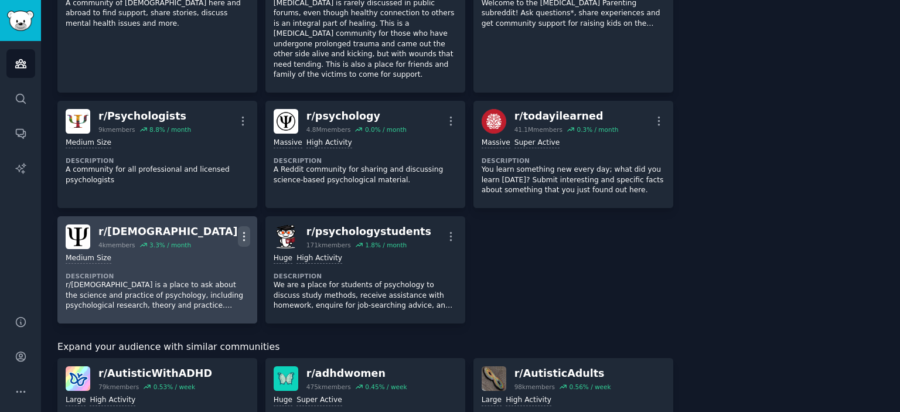
click at [244, 230] on icon "button" at bounding box center [244, 236] width 12 height 12
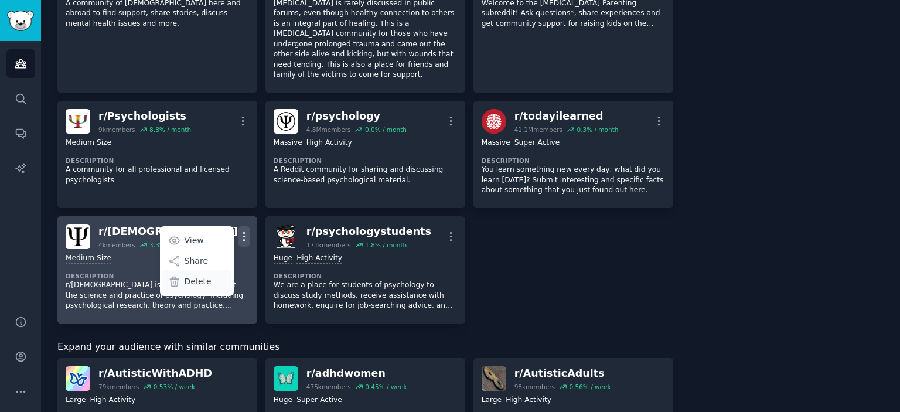
click at [199, 275] on p "Delete" at bounding box center [198, 281] width 27 height 12
